Goal: Task Accomplishment & Management: Use online tool/utility

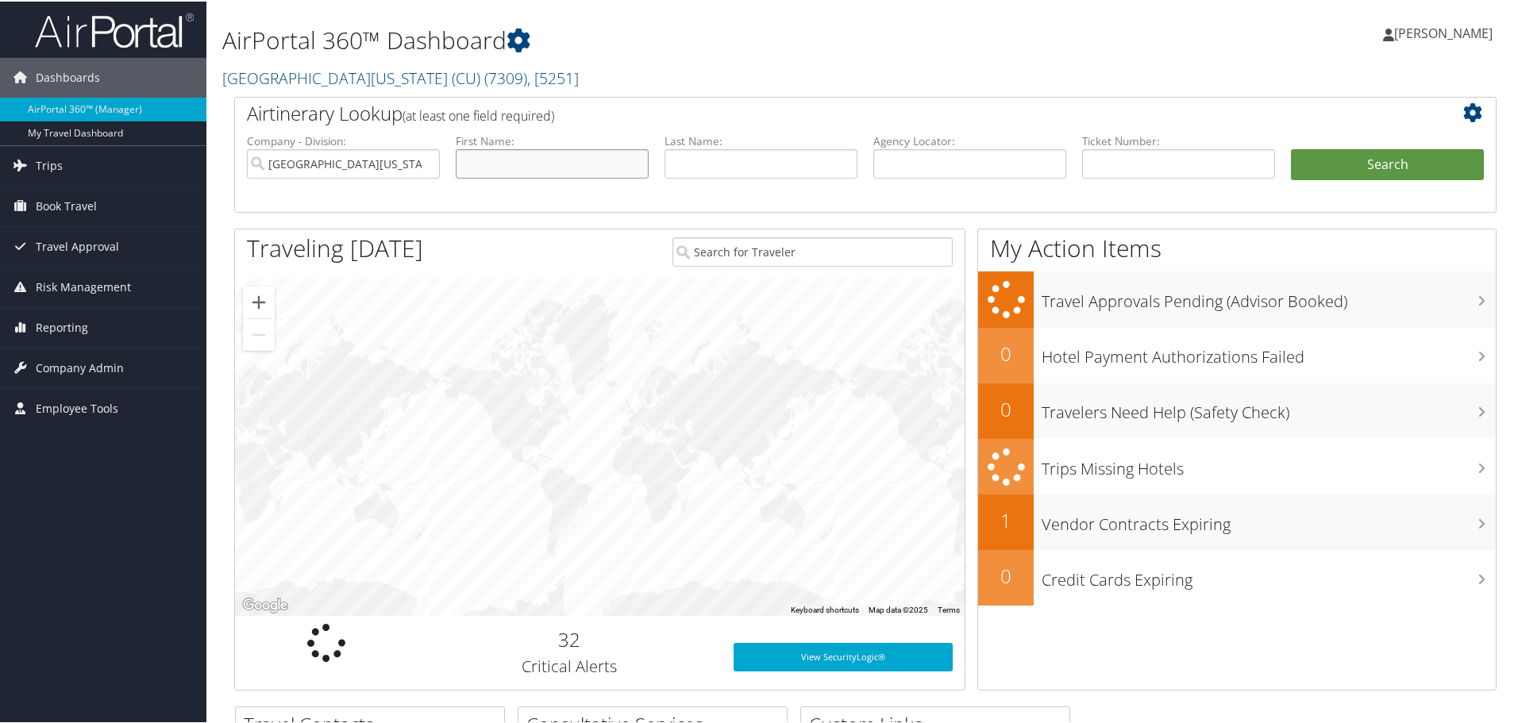
click at [589, 164] on input "text" at bounding box center [552, 162] width 193 height 29
type input "martin"
type input "wood"
click at [1348, 158] on button "Search" at bounding box center [1387, 164] width 193 height 32
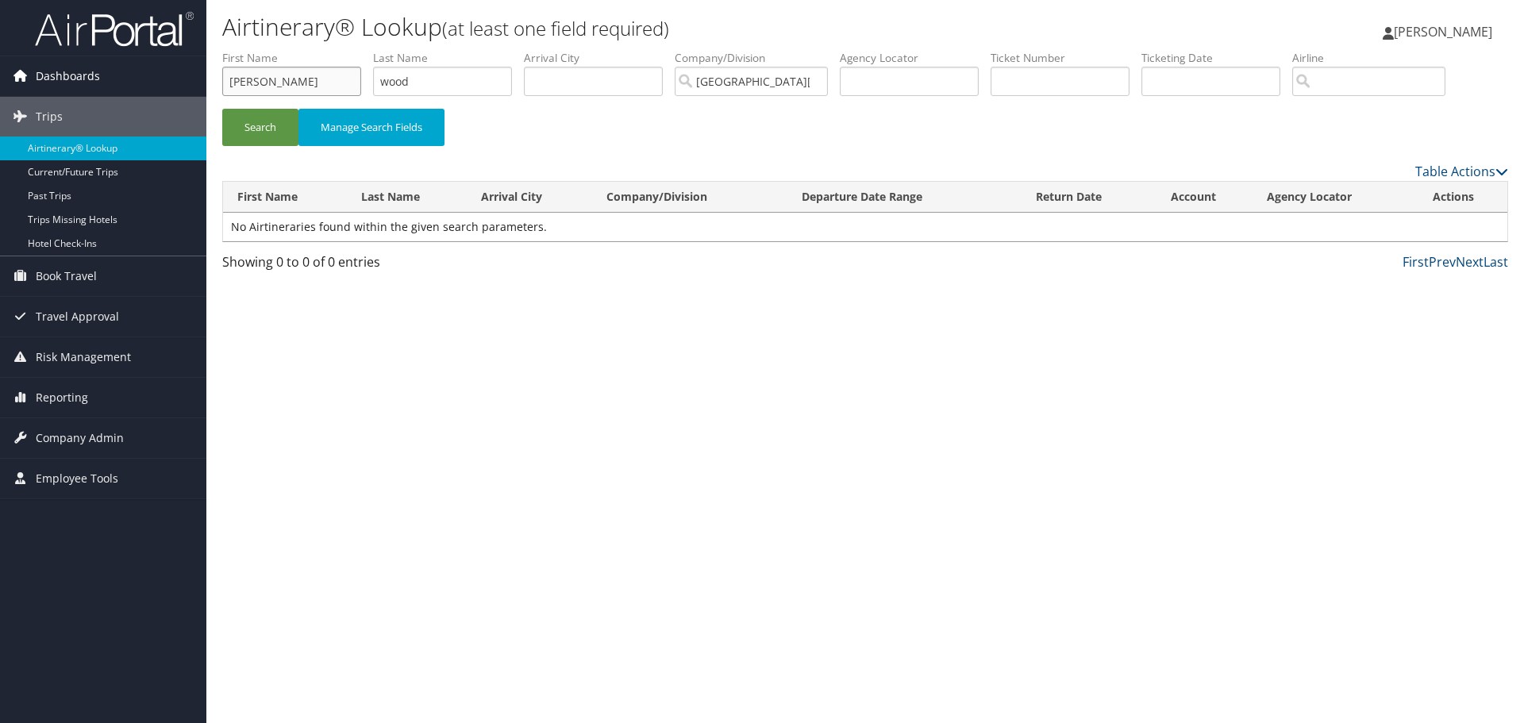
drag, startPoint x: 272, startPoint y: 88, endPoint x: 56, endPoint y: 66, distance: 217.1
click at [65, 71] on div "Dashboards AirPortal 360™ (Manager) My Travel Dashboard Trips Airtinerary® Look…" at bounding box center [762, 361] width 1524 height 723
type input "kim"
click at [222, 109] on button "Search" at bounding box center [260, 127] width 76 height 37
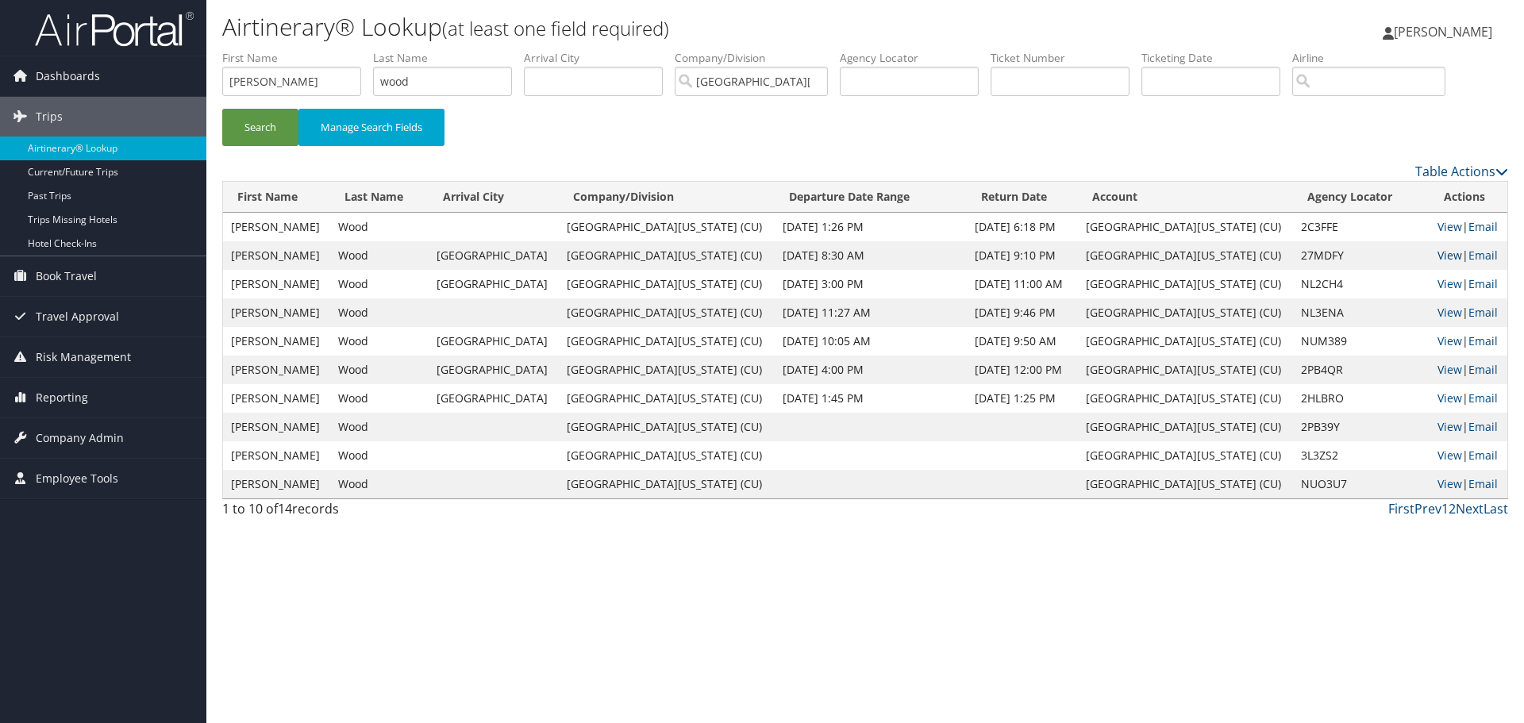
click at [1438, 257] on link "View" at bounding box center [1450, 255] width 25 height 15
click at [1438, 256] on link "View" at bounding box center [1450, 255] width 25 height 15
click at [1440, 428] on link "View" at bounding box center [1450, 426] width 25 height 15
click at [1438, 455] on link "View" at bounding box center [1450, 455] width 25 height 15
click at [1438, 484] on link "View" at bounding box center [1450, 483] width 25 height 15
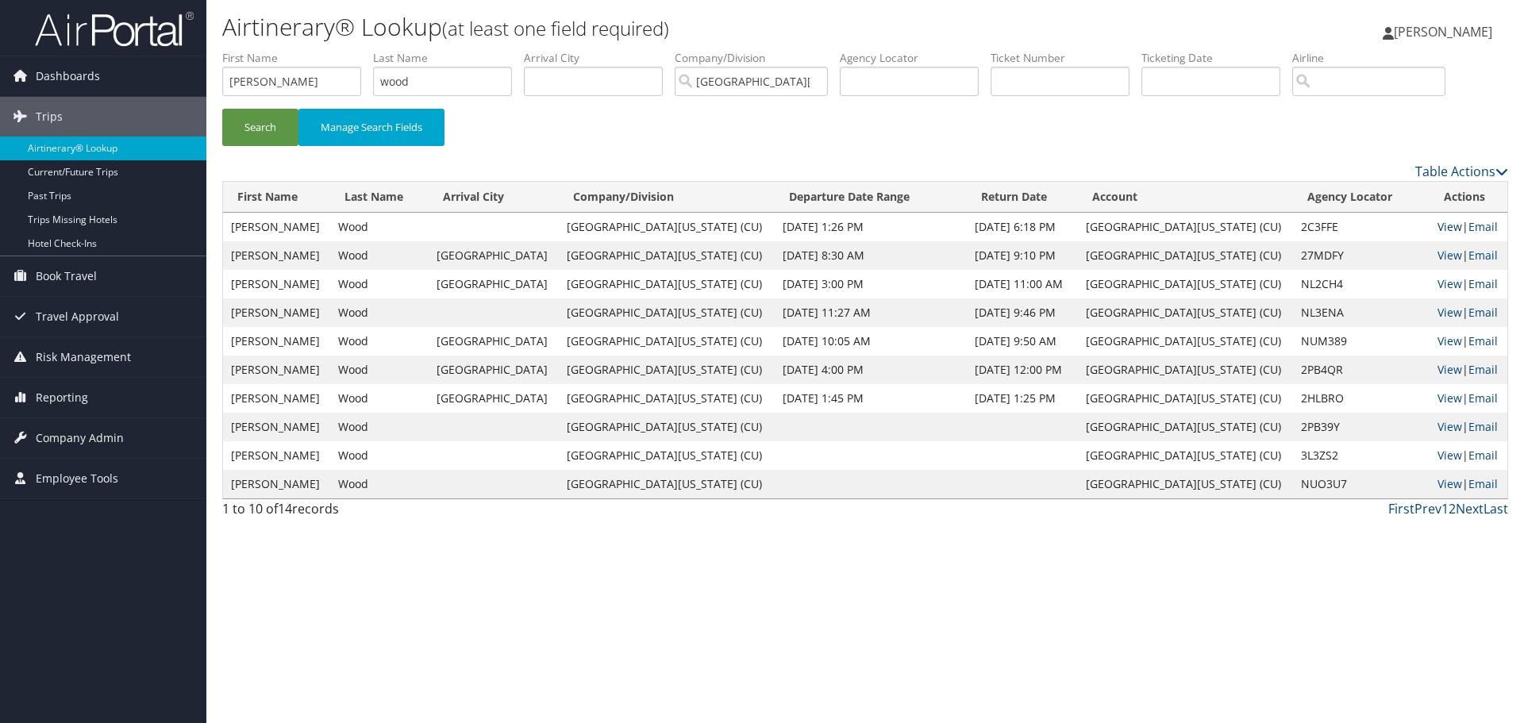
click at [1438, 226] on link "View" at bounding box center [1450, 226] width 25 height 15
click at [1438, 228] on link "View" at bounding box center [1450, 226] width 25 height 15
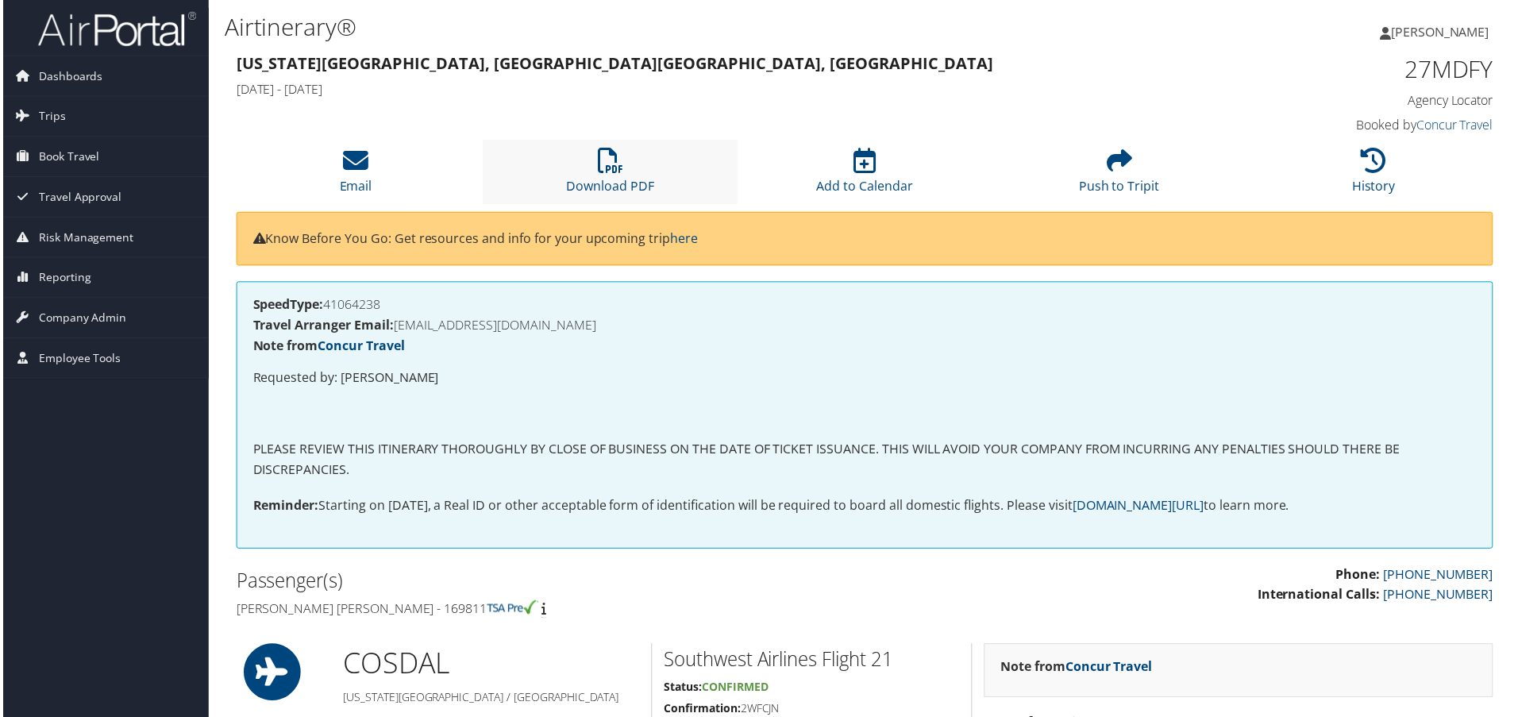
click at [611, 176] on li "Download PDF" at bounding box center [610, 173] width 256 height 64
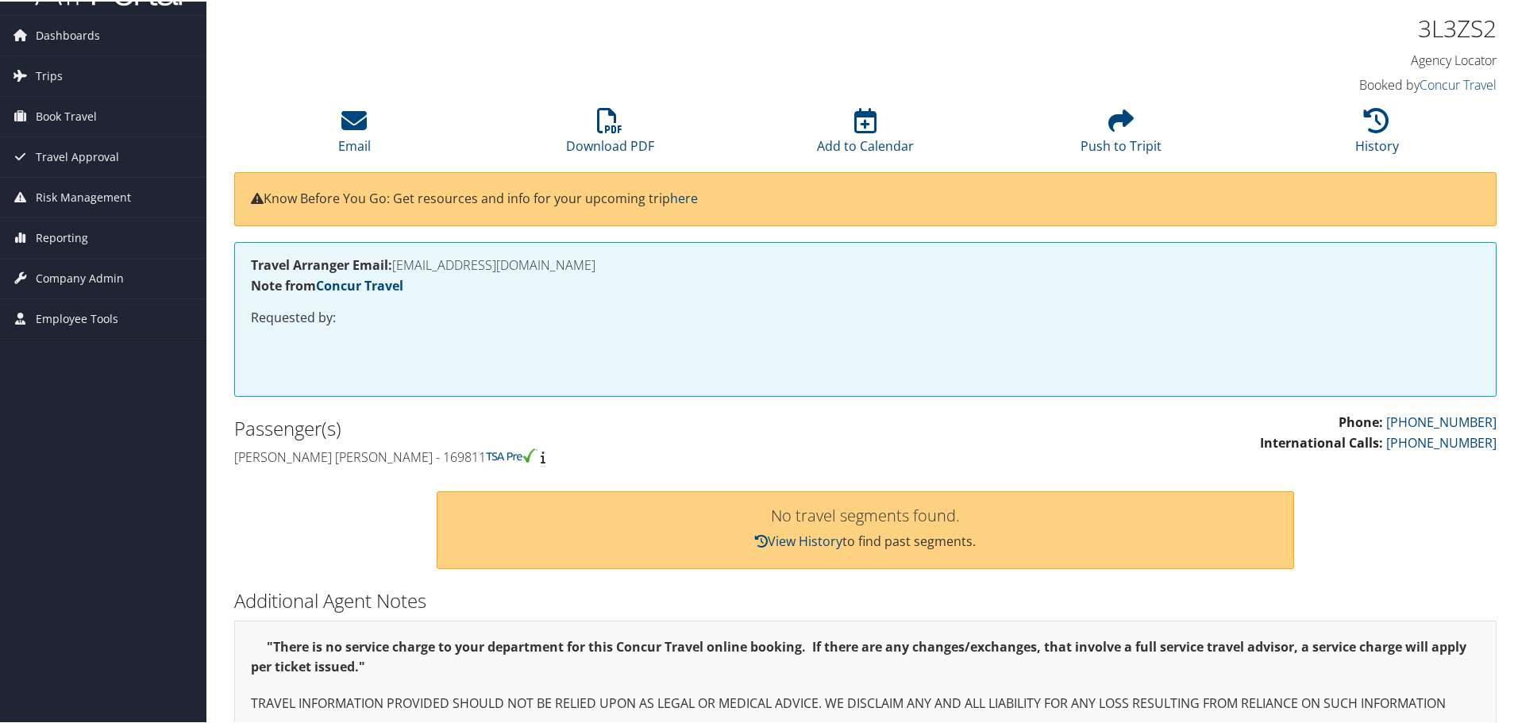
scroll to position [64, 0]
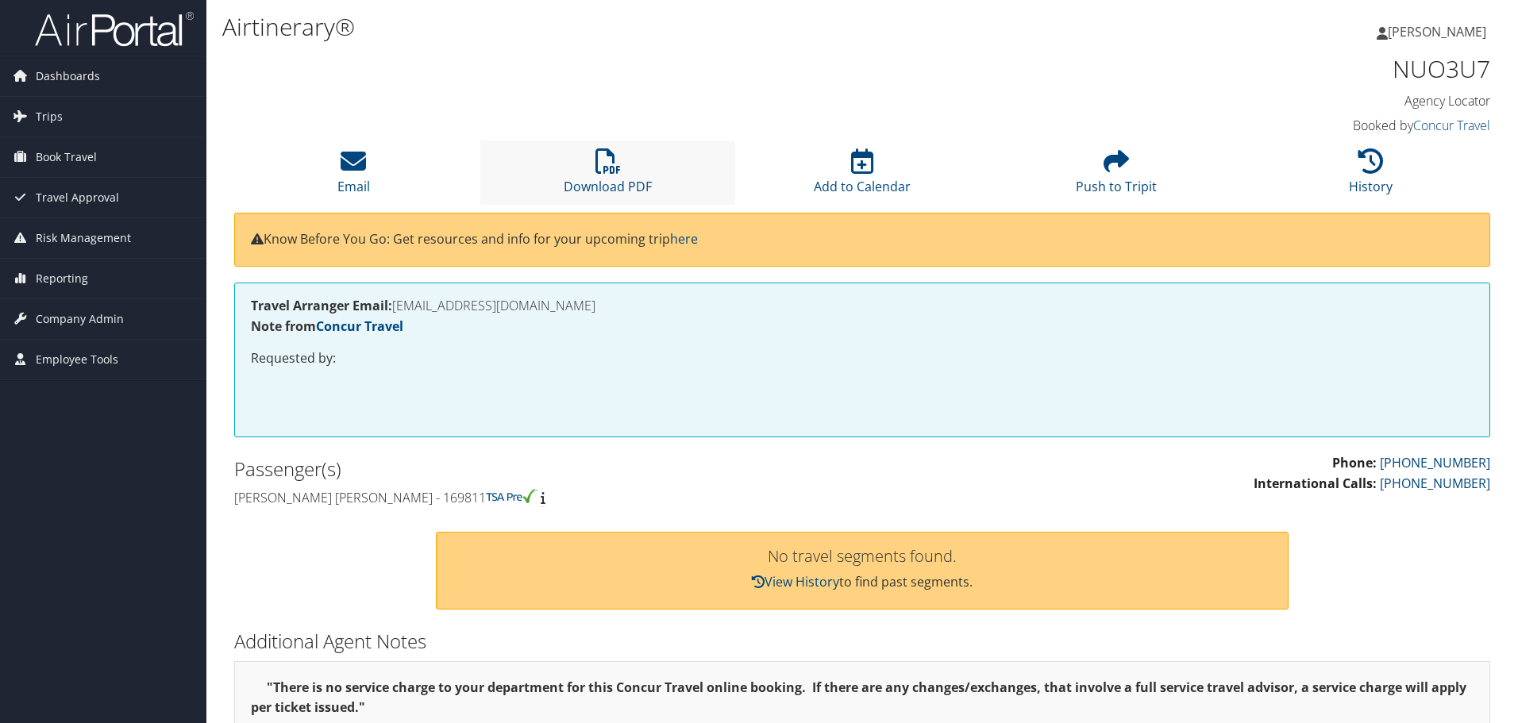
scroll to position [64, 0]
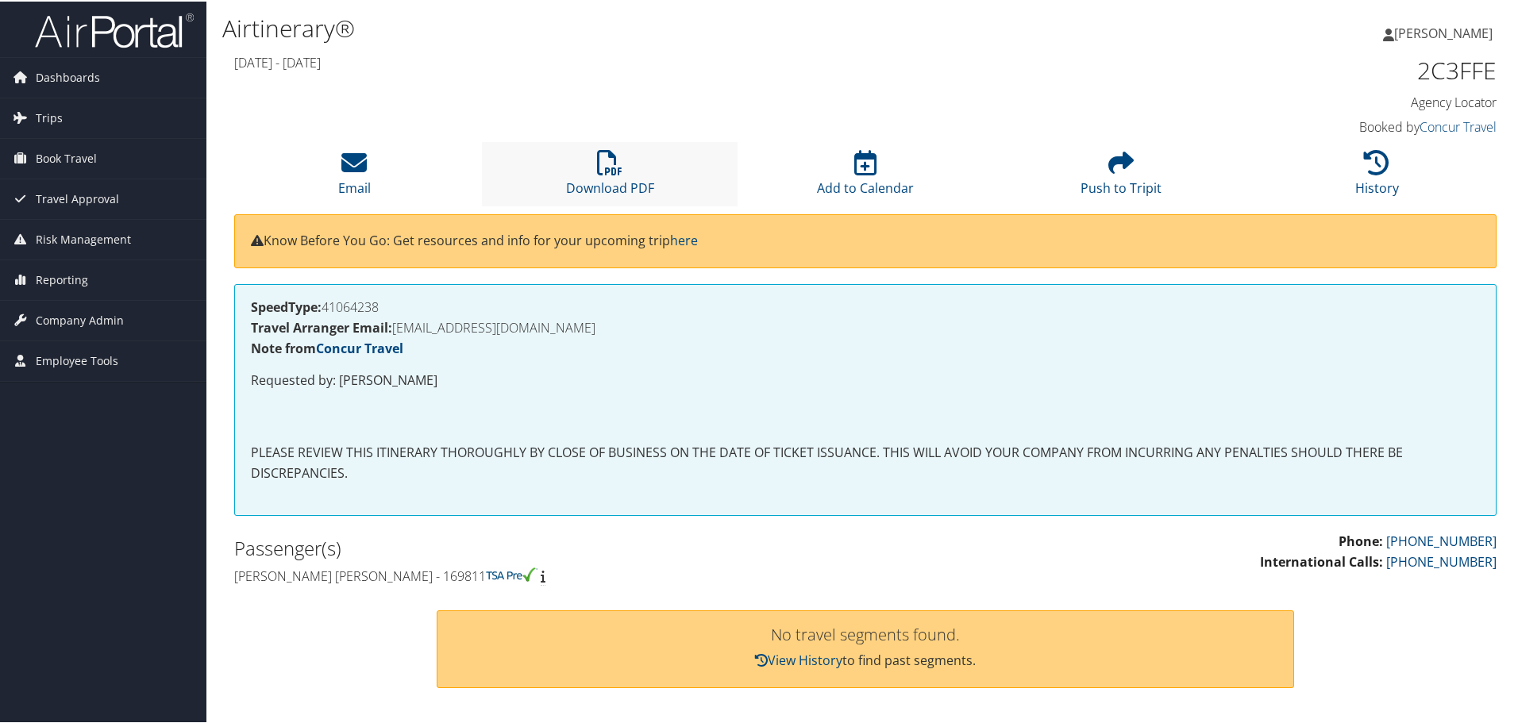
click at [590, 171] on li "Download PDF" at bounding box center [610, 173] width 256 height 64
